Goal: Task Accomplishment & Management: Use online tool/utility

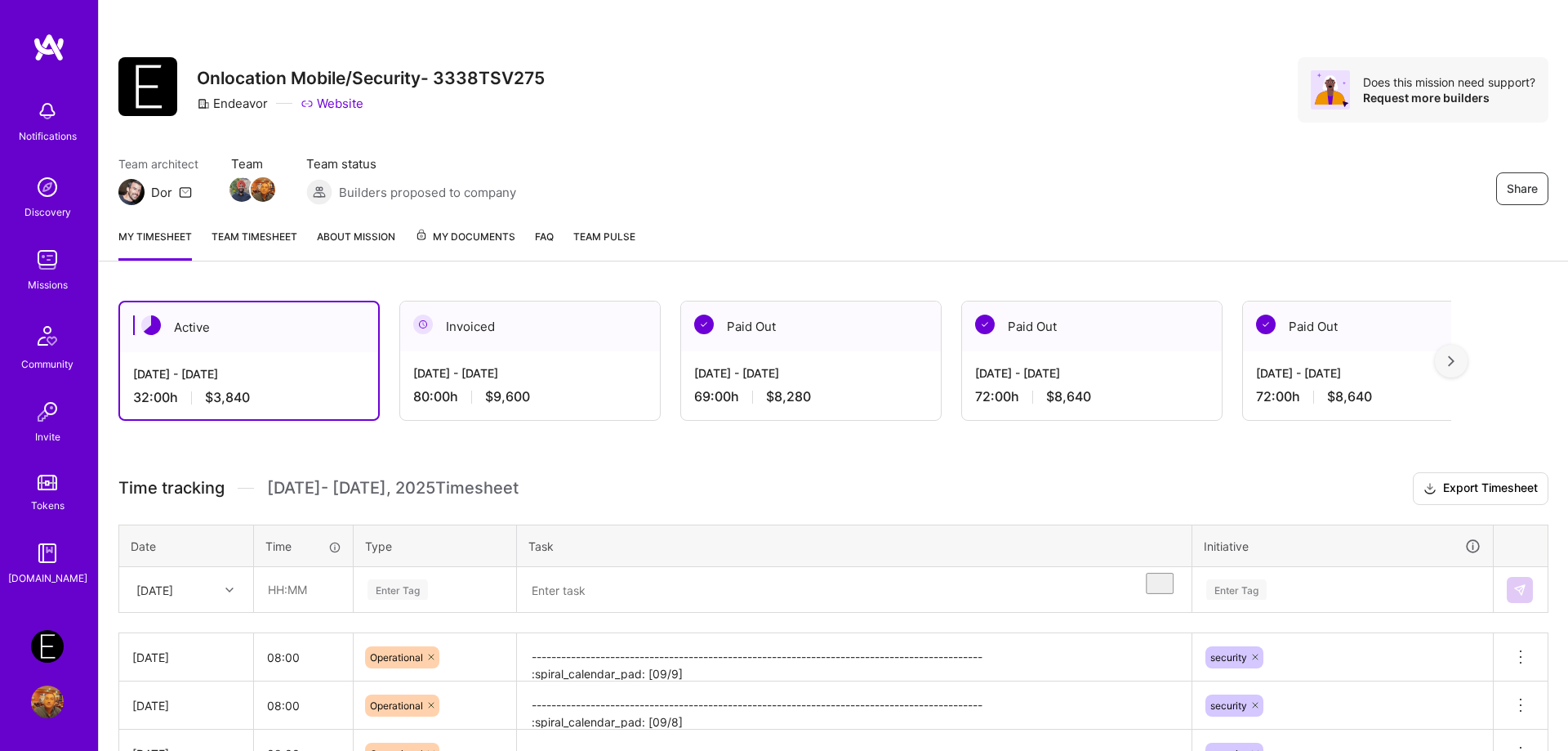
scroll to position [152, 0]
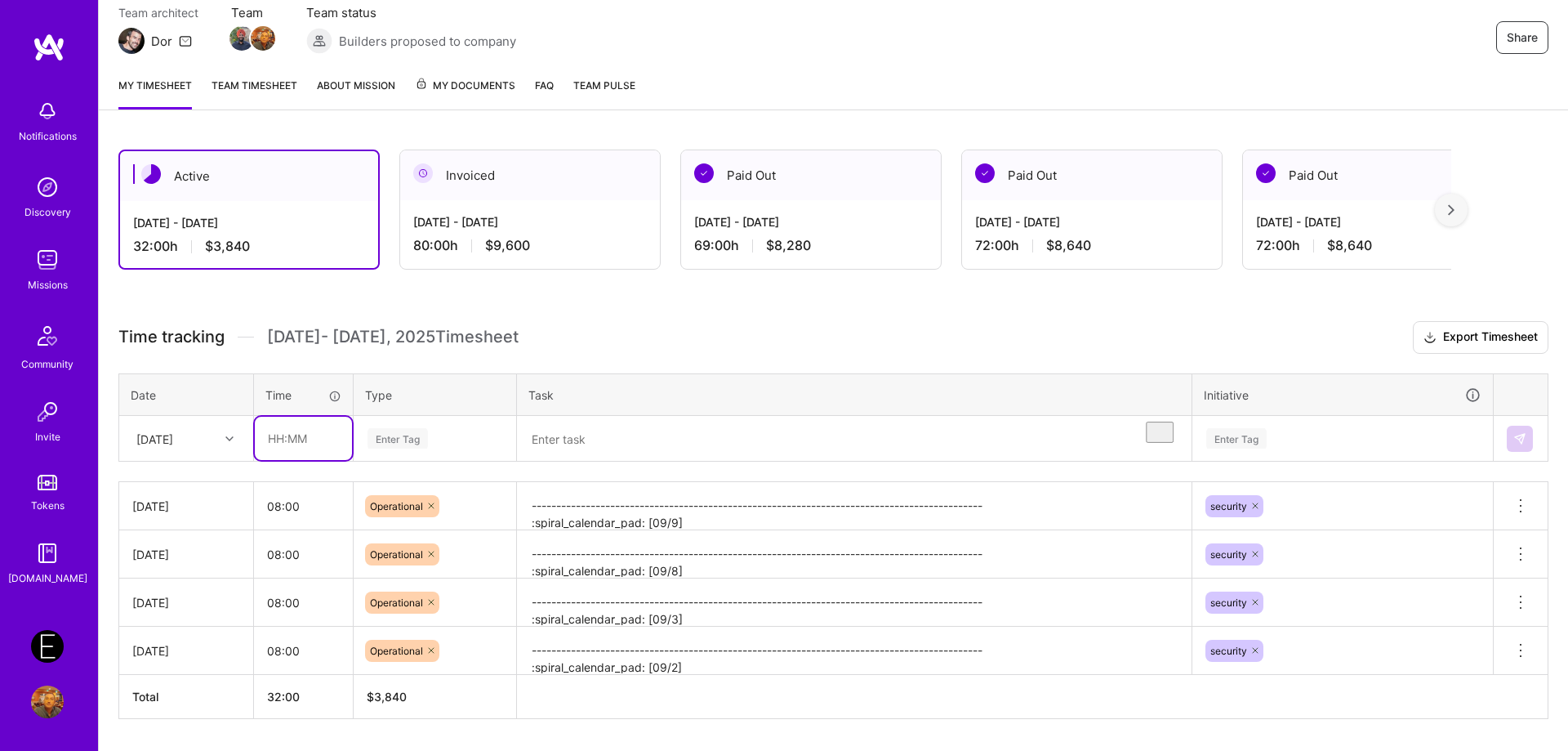
click at [313, 445] on input "text" at bounding box center [303, 438] width 97 height 44
type input "08:00"
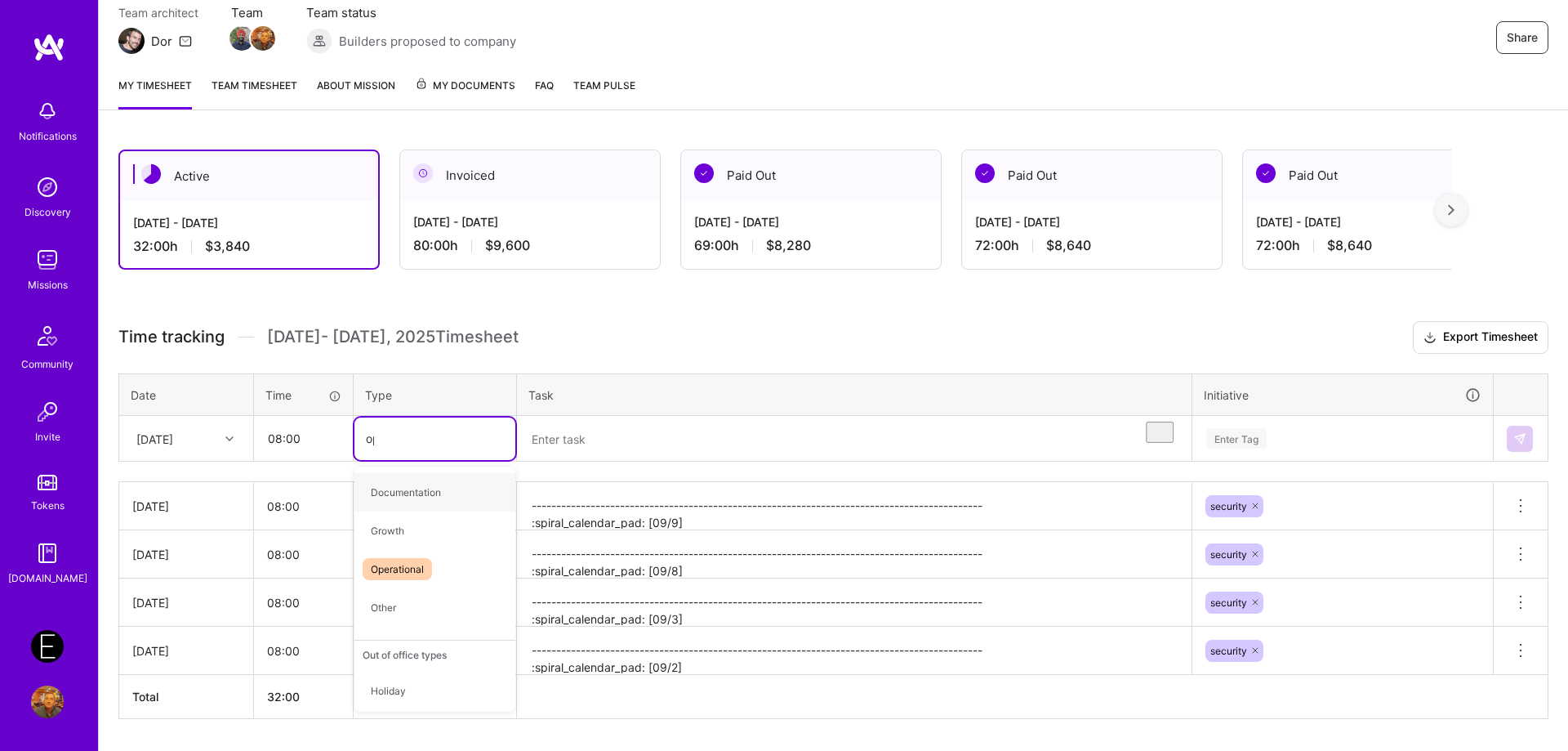
type input "oper"
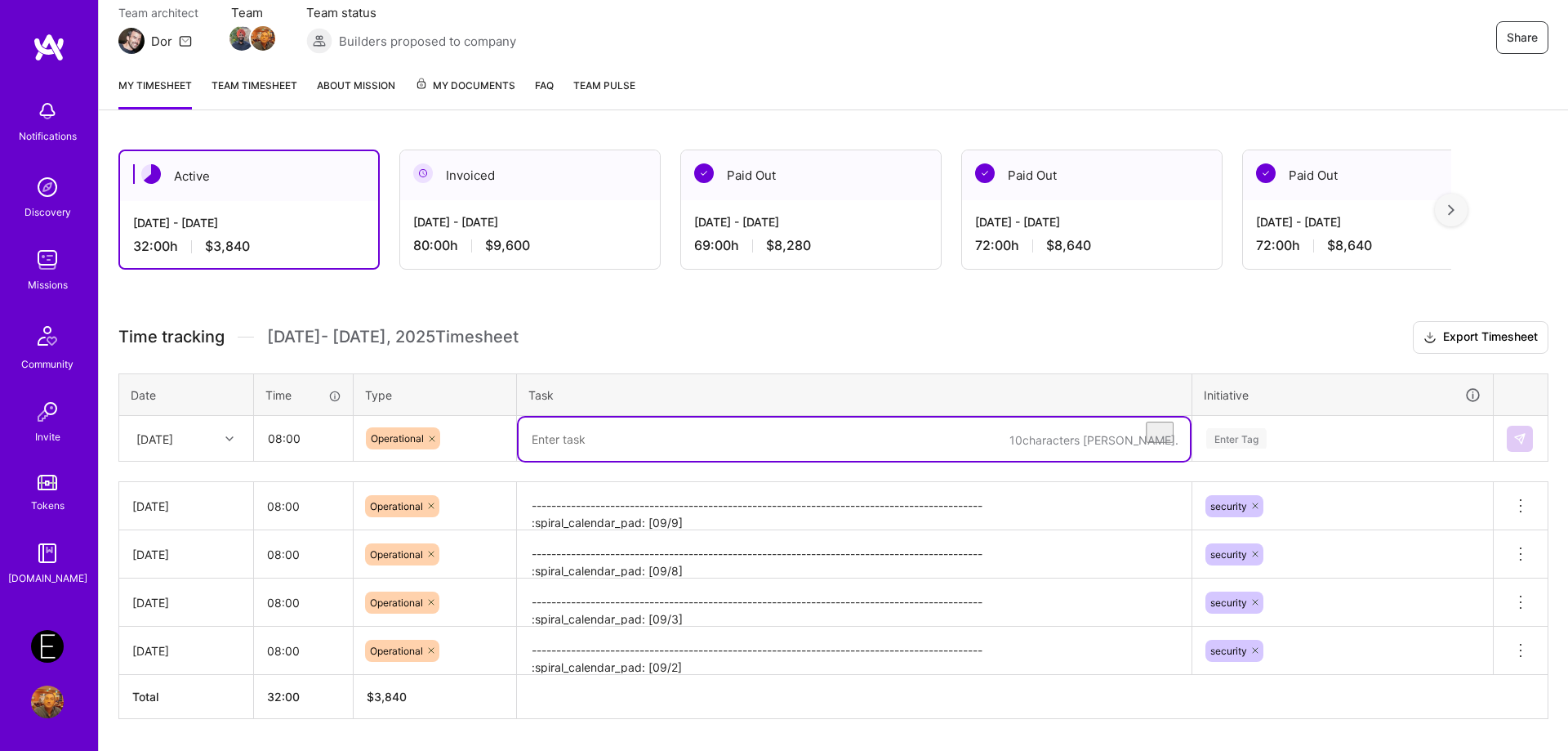
paste textarea "-------------------------------------------------------------------------------…"
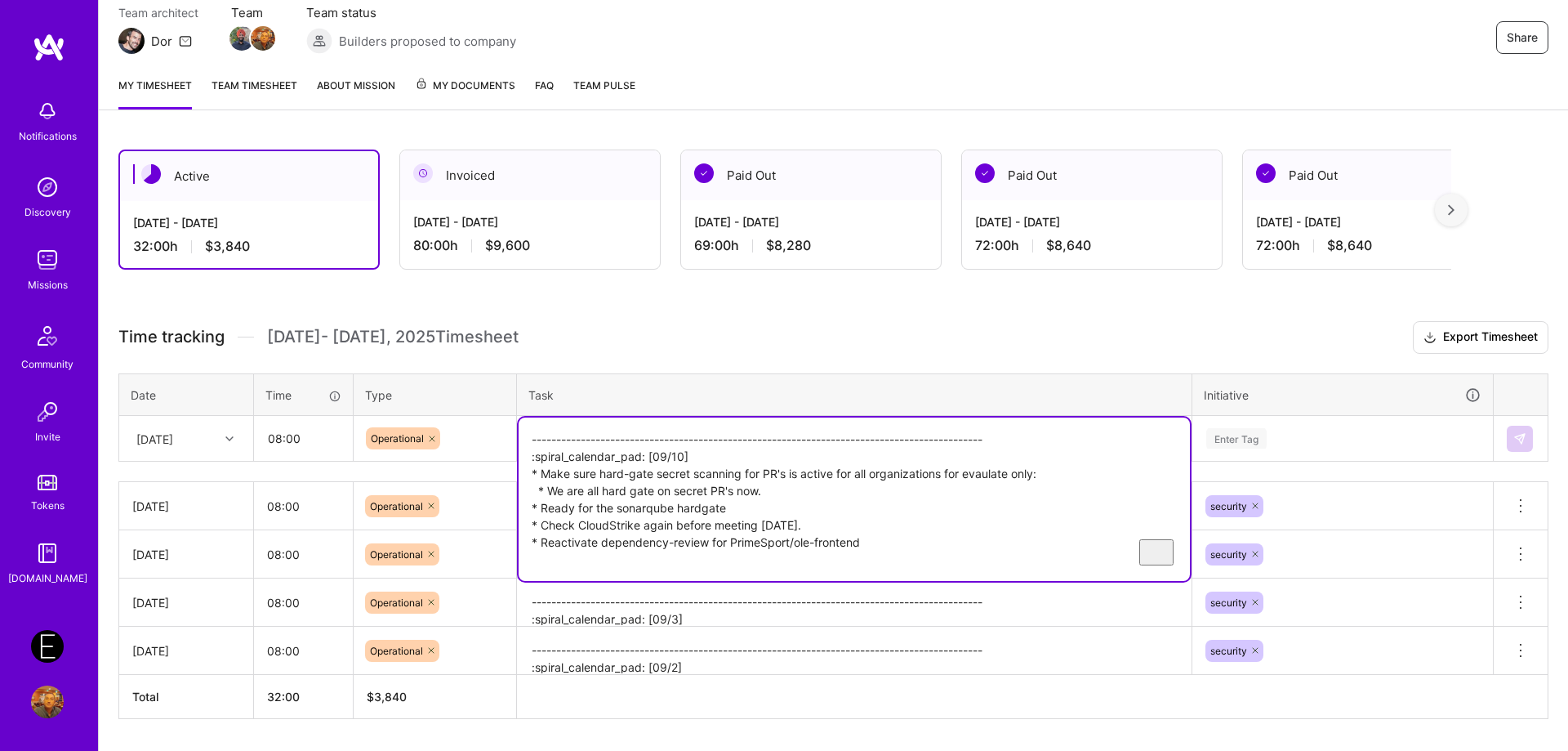
type textarea "-------------------------------------------------------------------------------…"
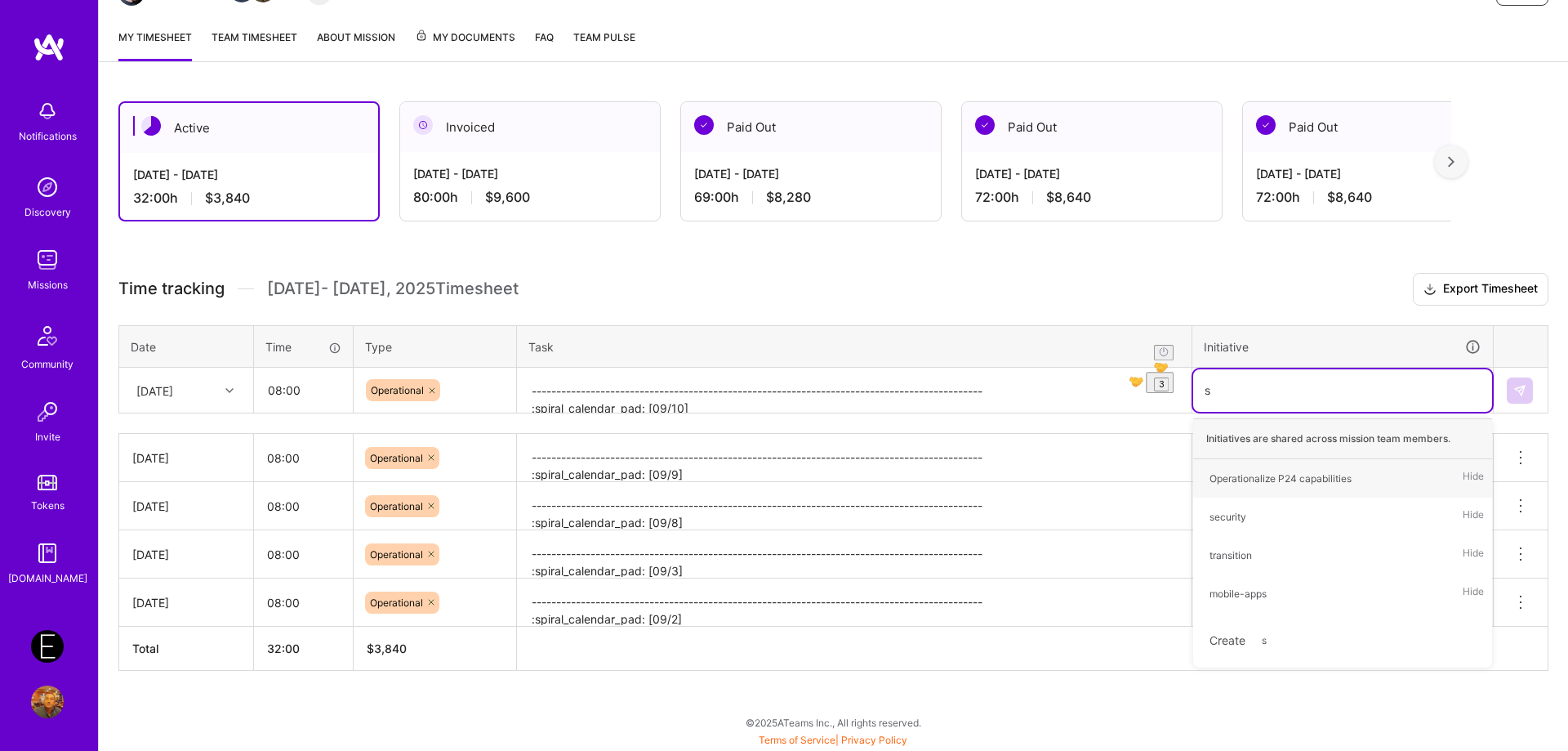
scroll to position [199, 0]
type input "security"
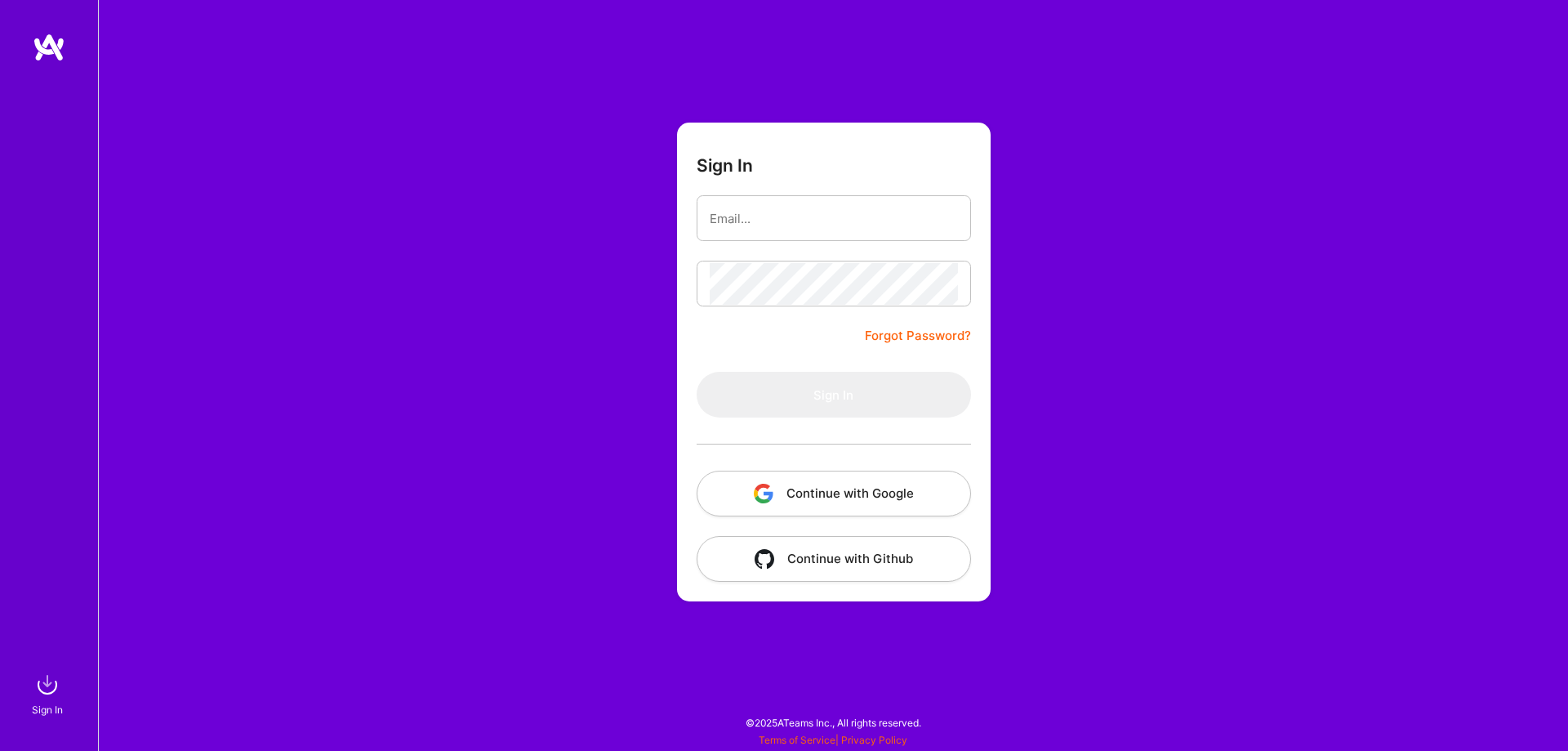
click at [775, 506] on button "Continue with Google" at bounding box center [833, 493] width 275 height 46
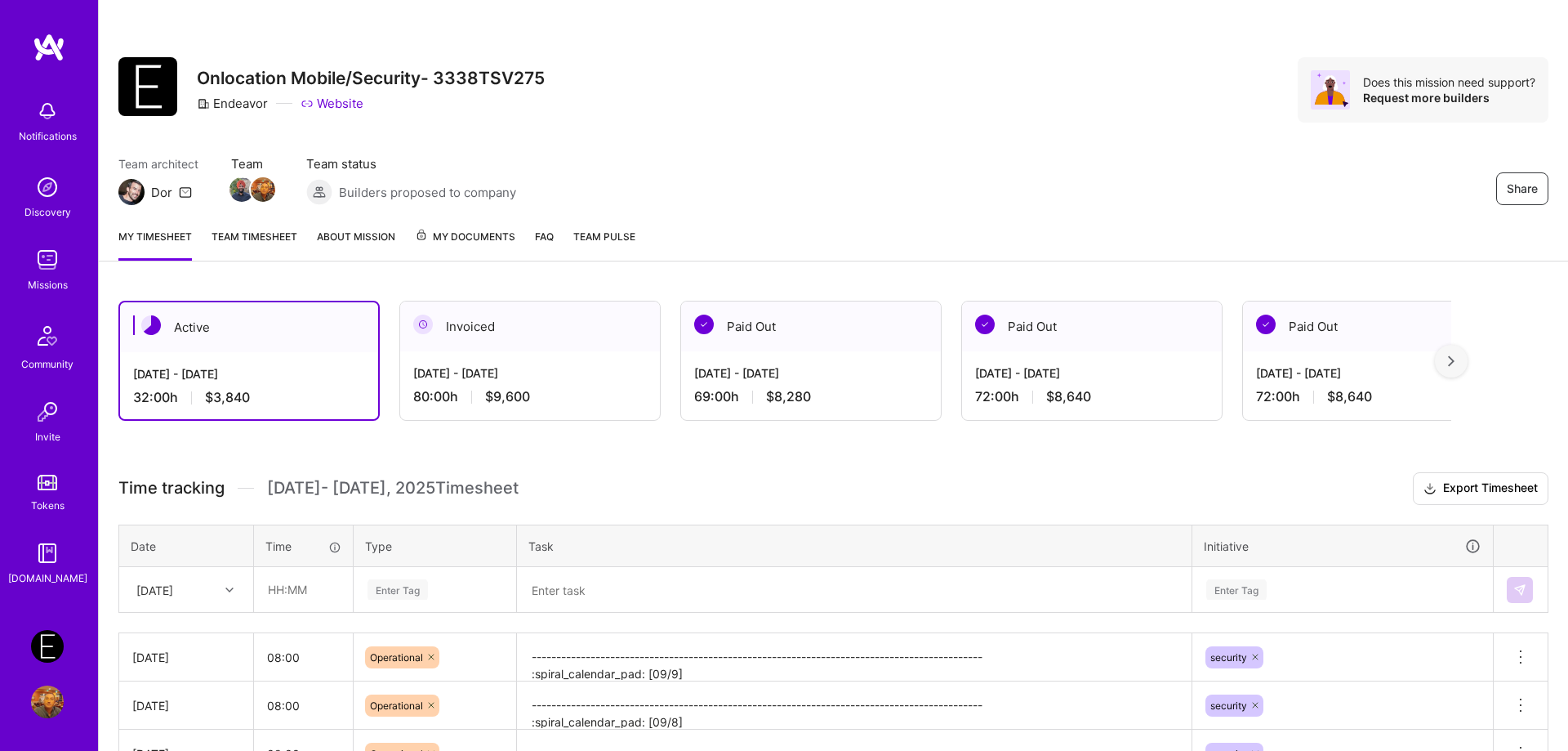
scroll to position [199, 0]
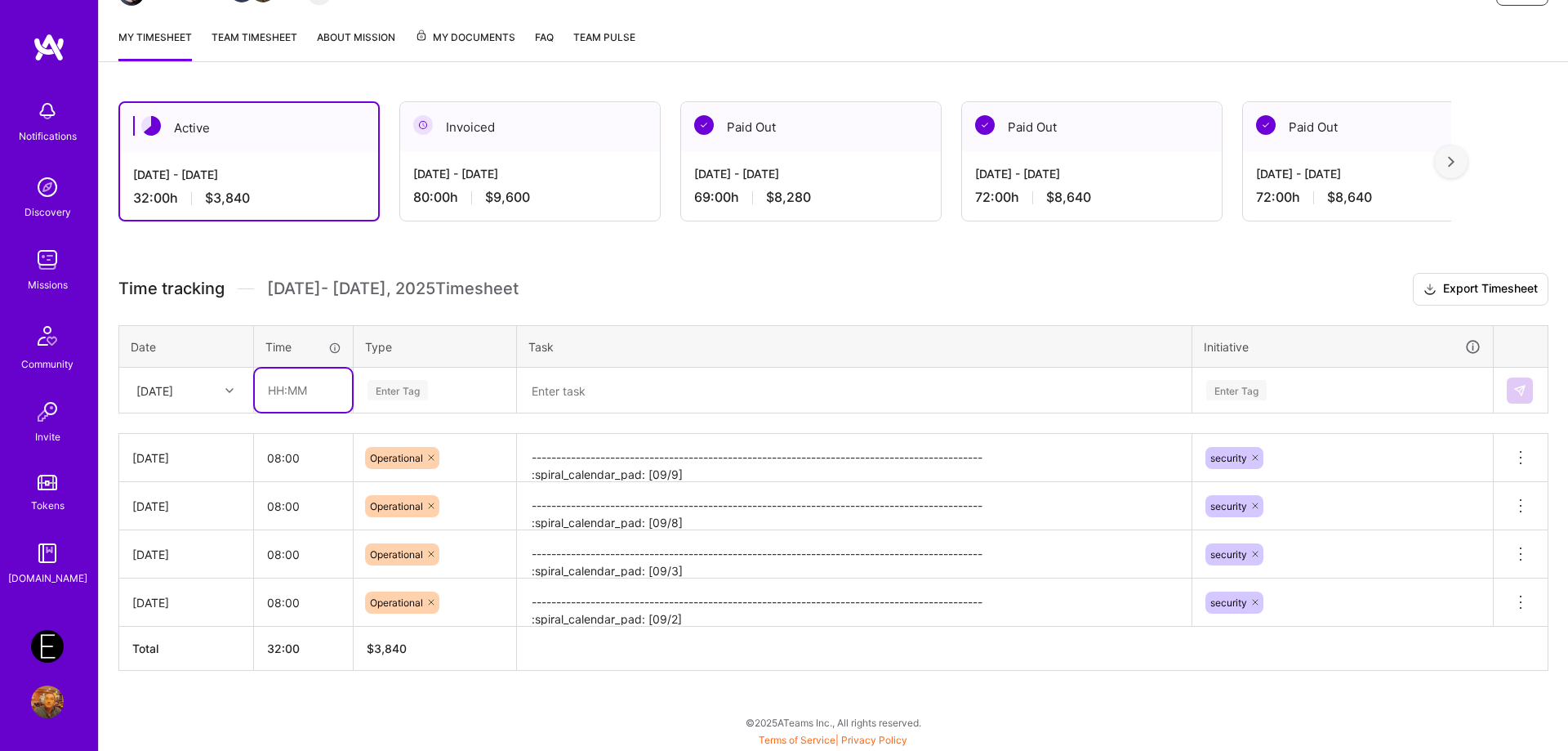
click at [321, 397] on input "text" at bounding box center [303, 390] width 97 height 44
type input "08:00"
type input "op"
type input "opera"
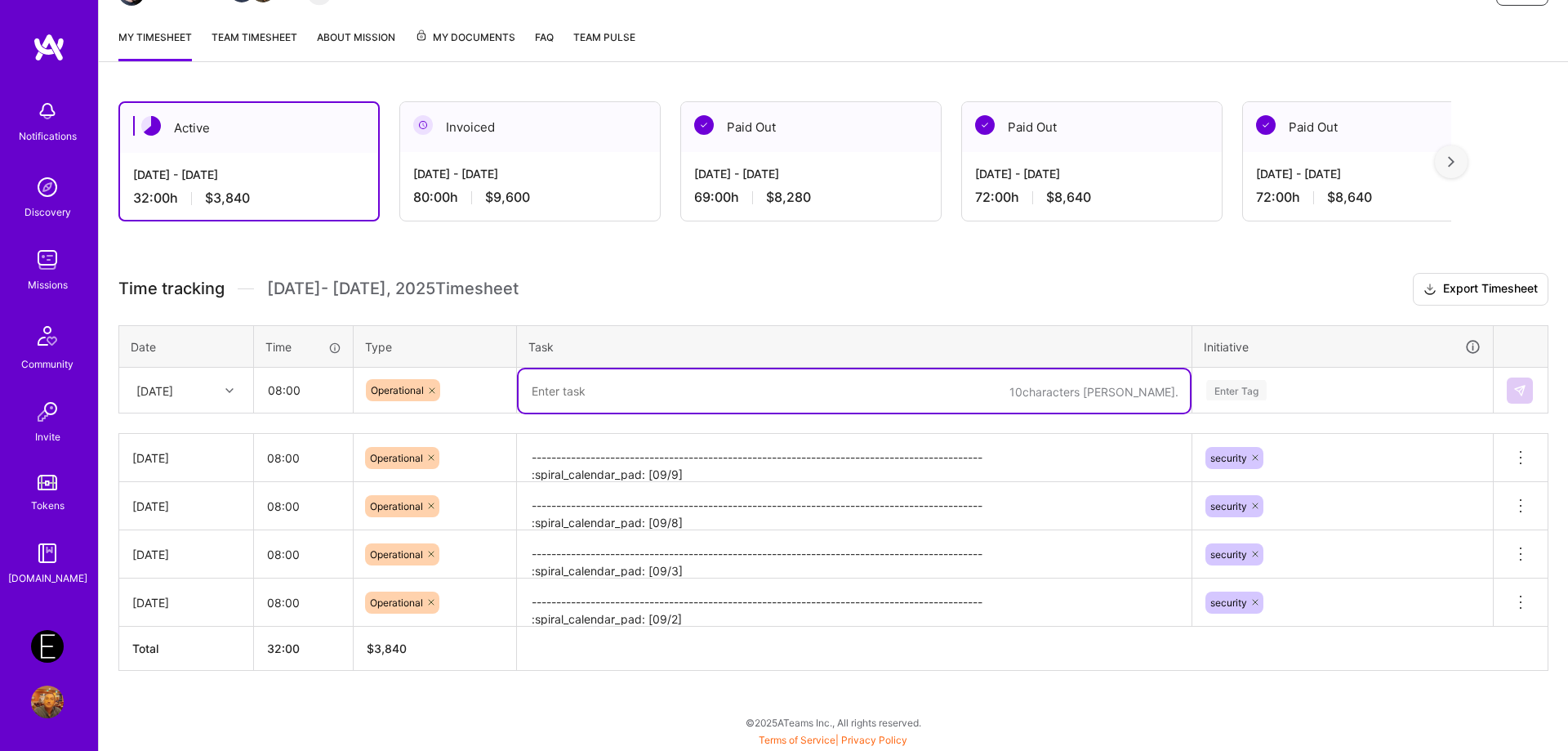
paste textarea "-------------------------------------------------------------------------------…"
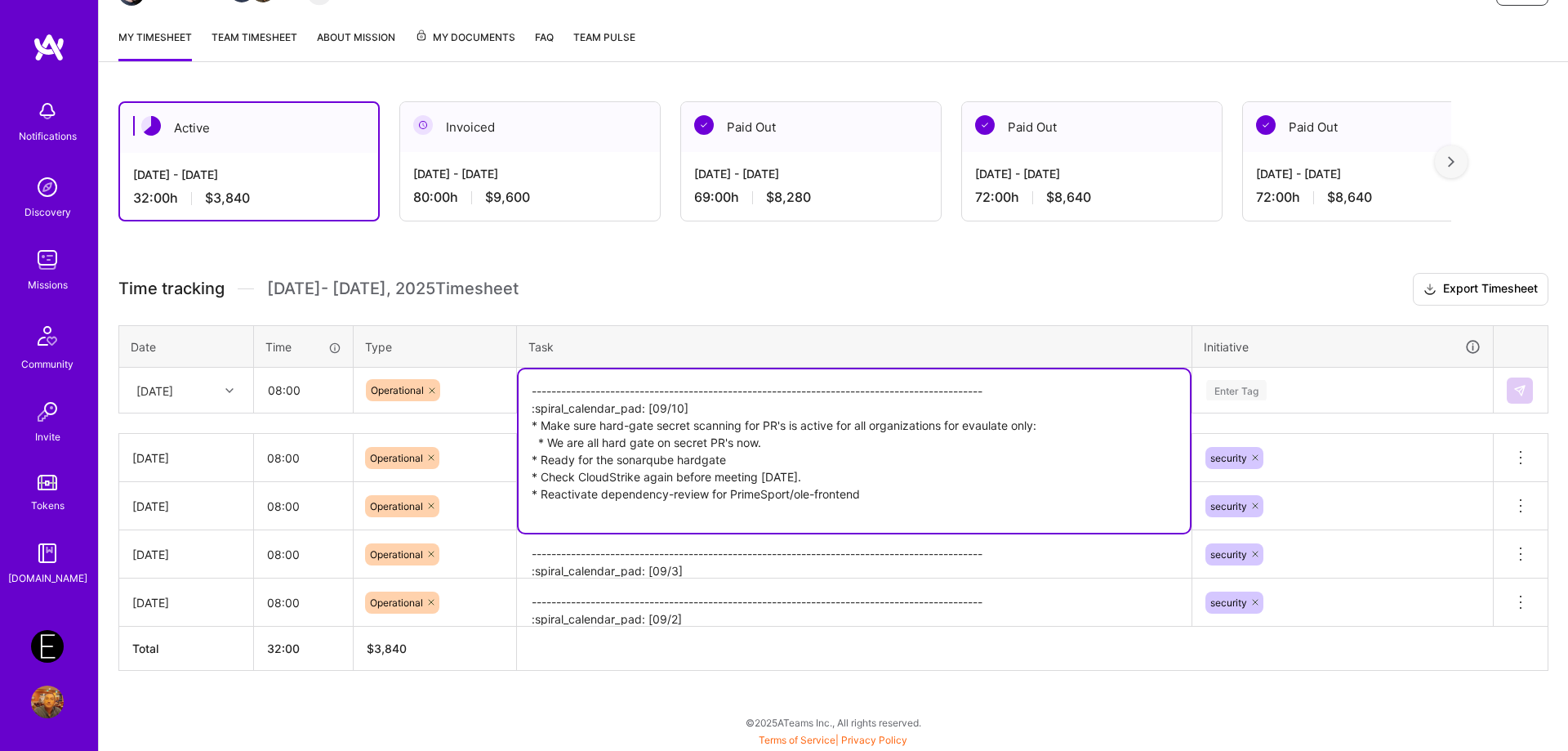
type textarea "-------------------------------------------------------------------------------…"
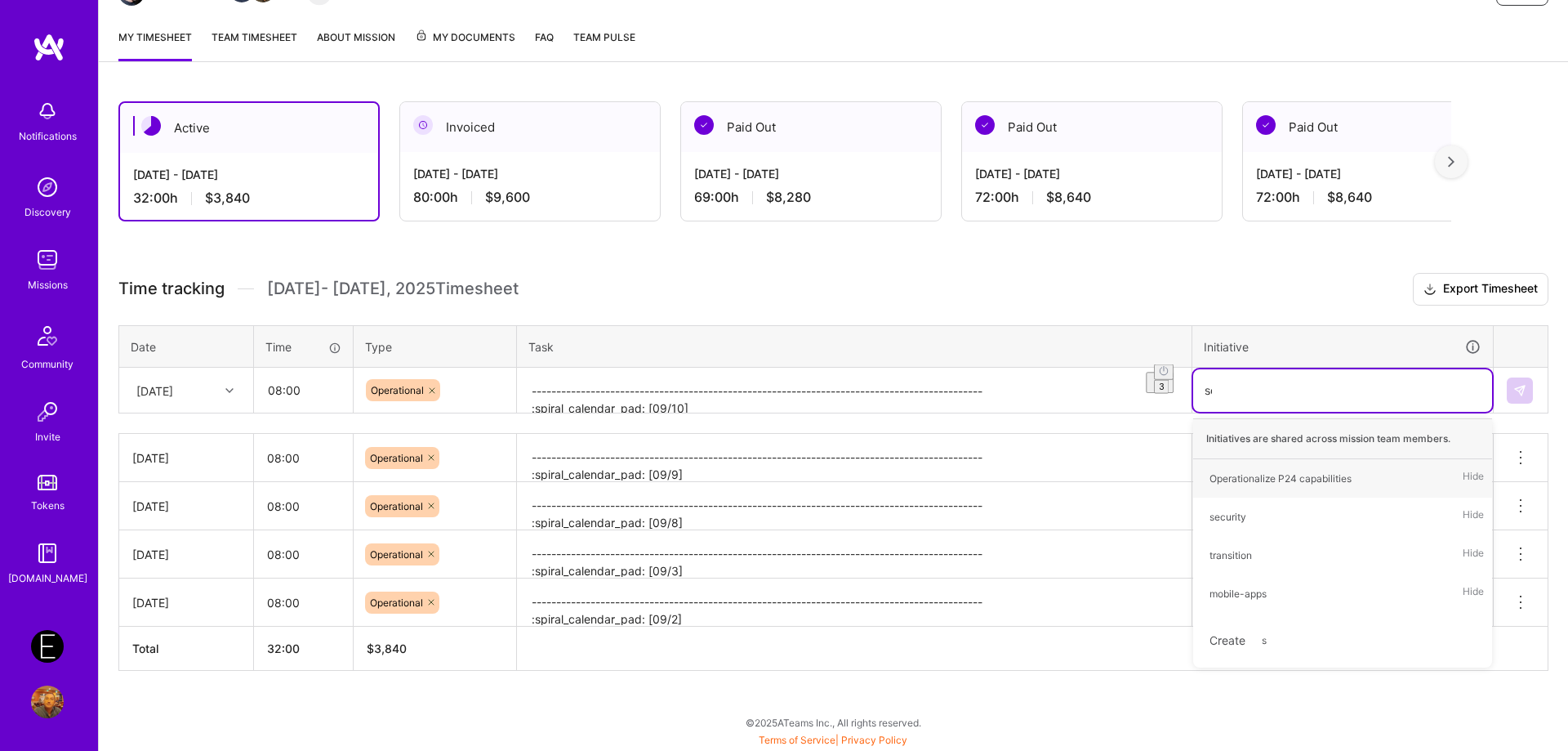
type input "secu"
